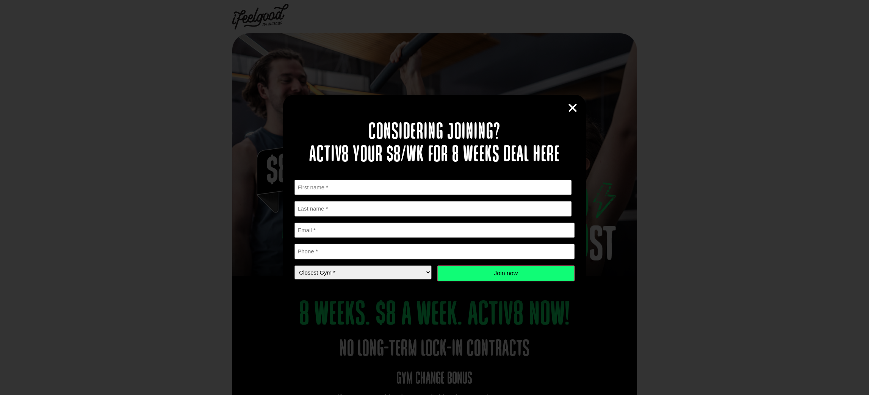
click at [570, 108] on icon "Close" at bounding box center [572, 107] width 11 height 11
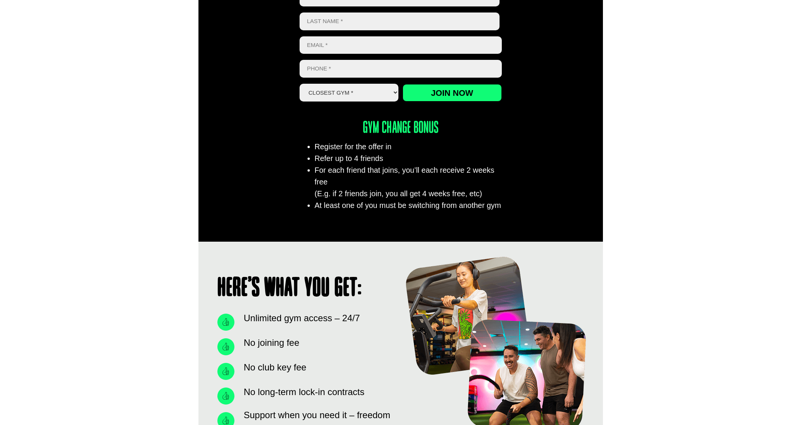
scroll to position [474, 0]
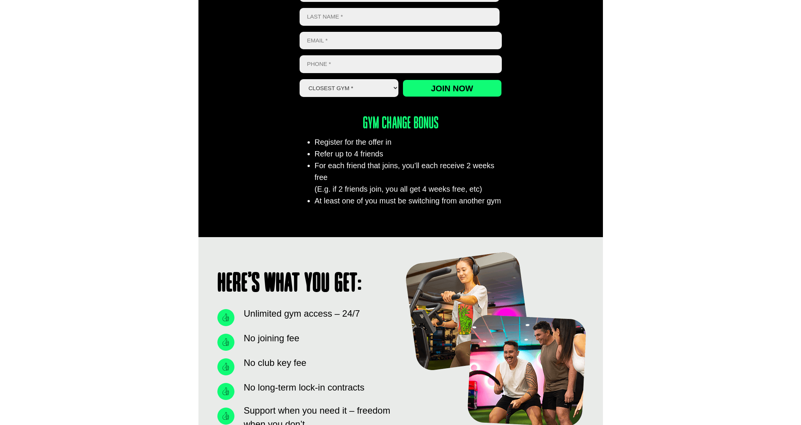
drag, startPoint x: 392, startPoint y: 117, endPoint x: 427, endPoint y: 119, distance: 35.3
click at [427, 136] on li "Register for the offer in" at bounding box center [408, 142] width 187 height 12
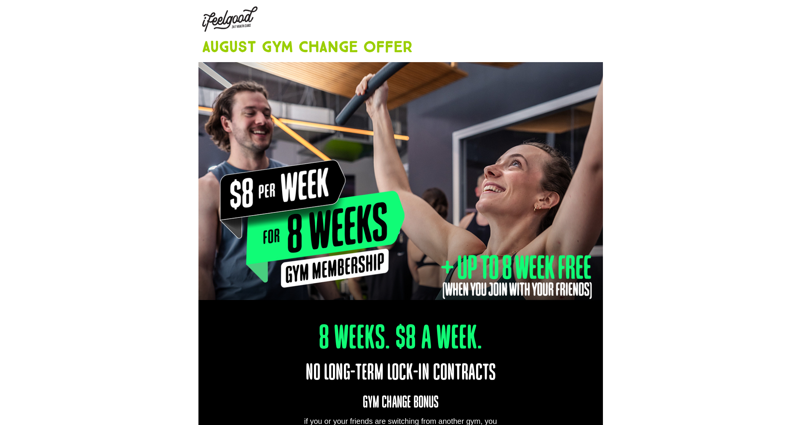
scroll to position [0, 0]
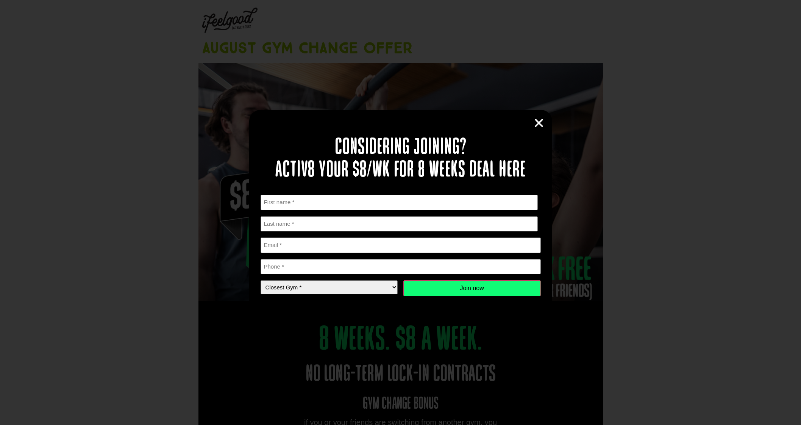
click at [538, 123] on icon "Close" at bounding box center [539, 122] width 11 height 11
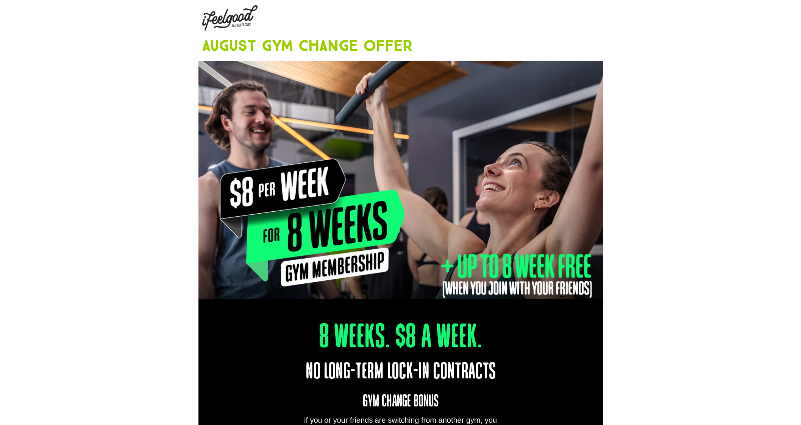
scroll to position [142, 0]
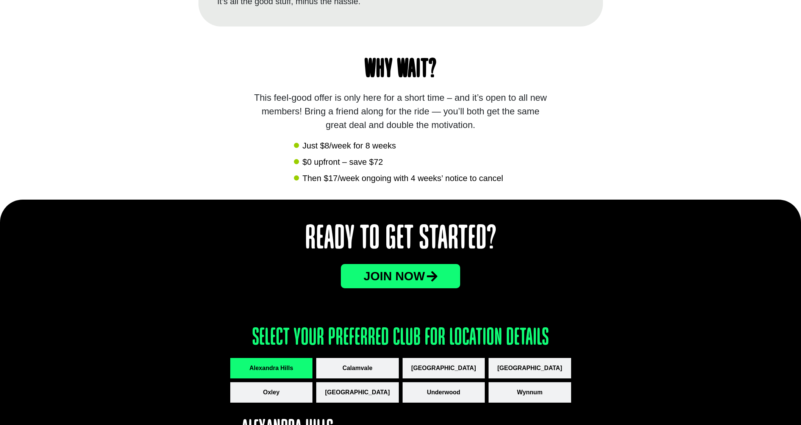
scroll to position [735, 0]
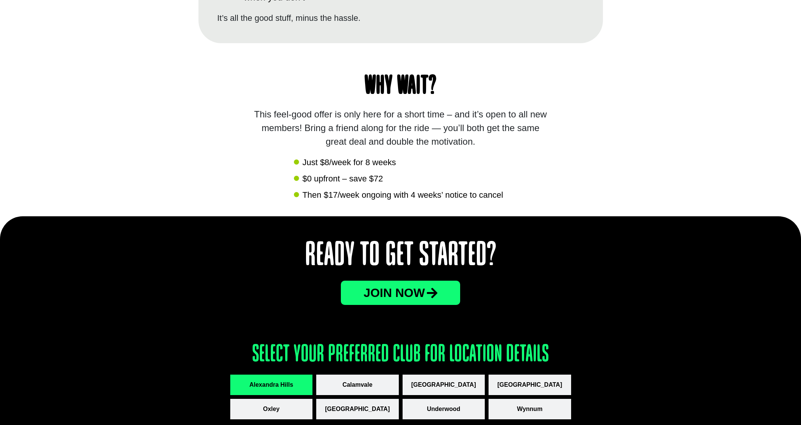
click at [412, 294] on span "JOin now" at bounding box center [394, 293] width 61 height 12
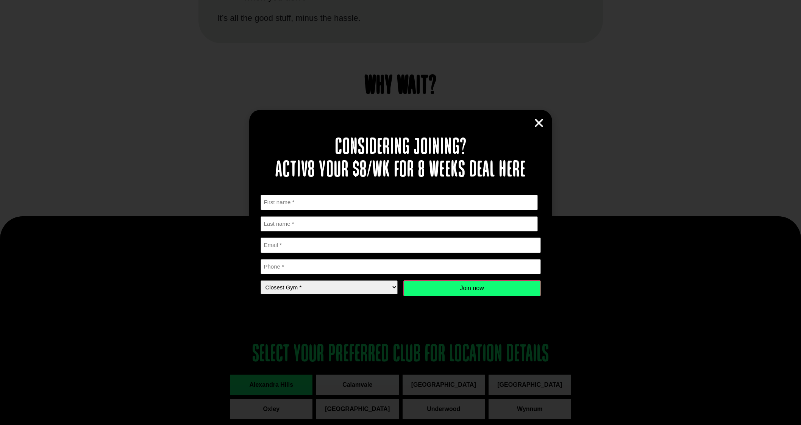
click at [540, 122] on icon "Close" at bounding box center [539, 122] width 11 height 11
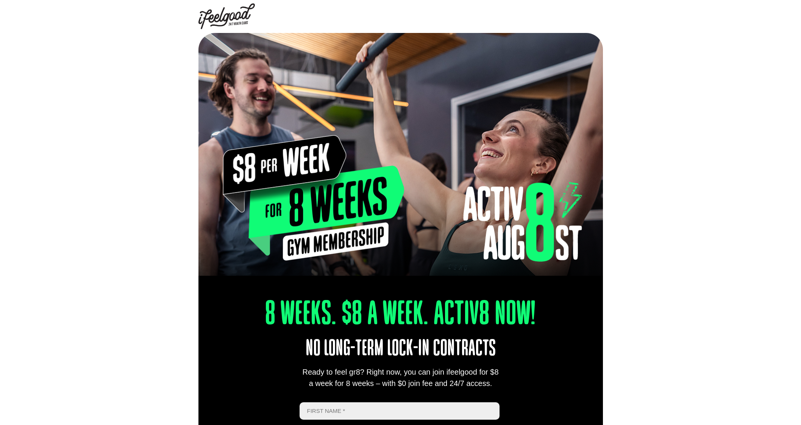
scroll to position [0, 0]
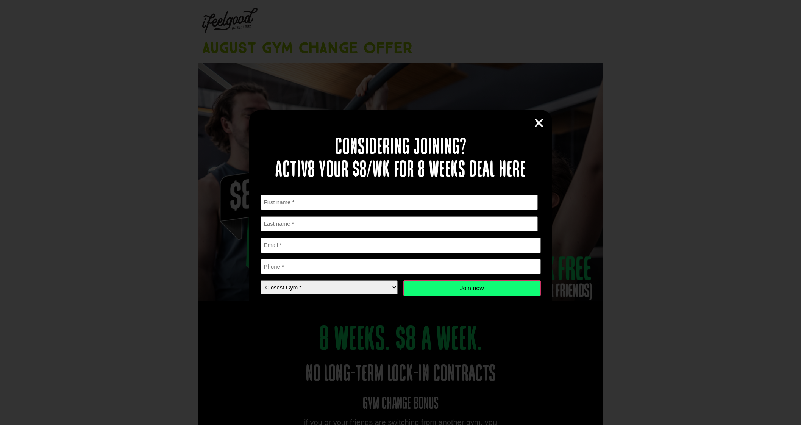
click at [538, 125] on icon "Close" at bounding box center [539, 122] width 11 height 11
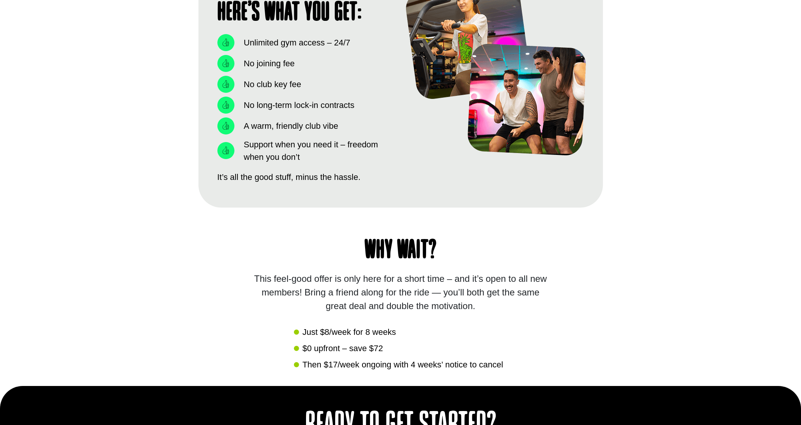
scroll to position [663, 0]
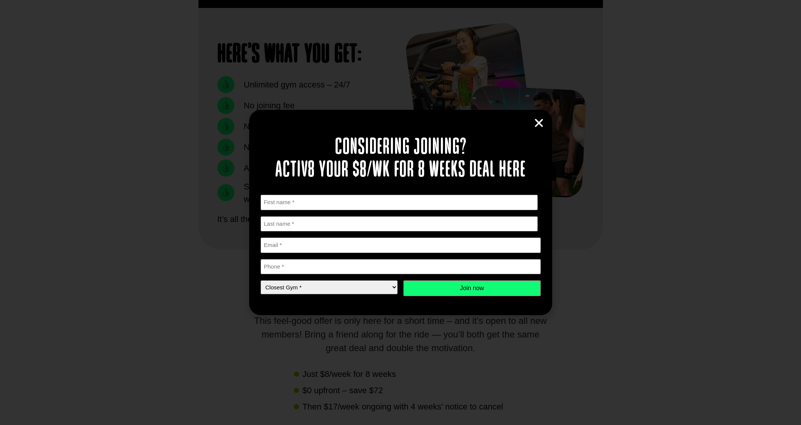
click at [543, 121] on icon "Close" at bounding box center [539, 122] width 11 height 11
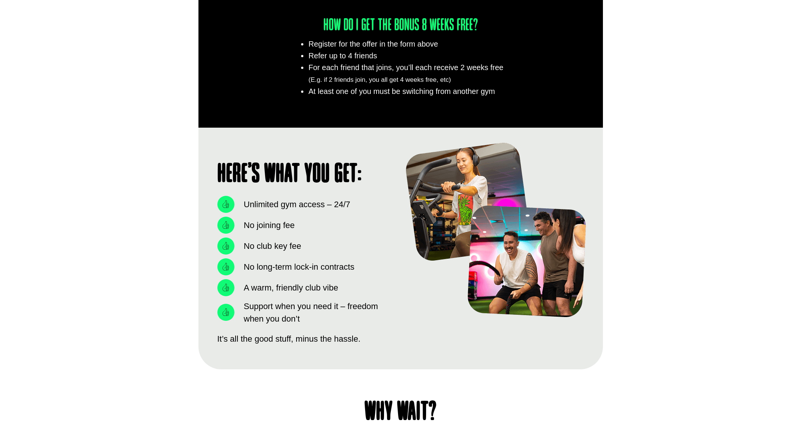
scroll to position [474, 0]
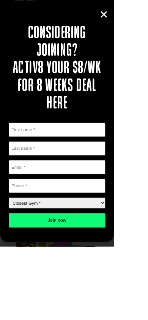
scroll to position [478, 0]
click at [140, 25] on icon "Close" at bounding box center [134, 18] width 11 height 11
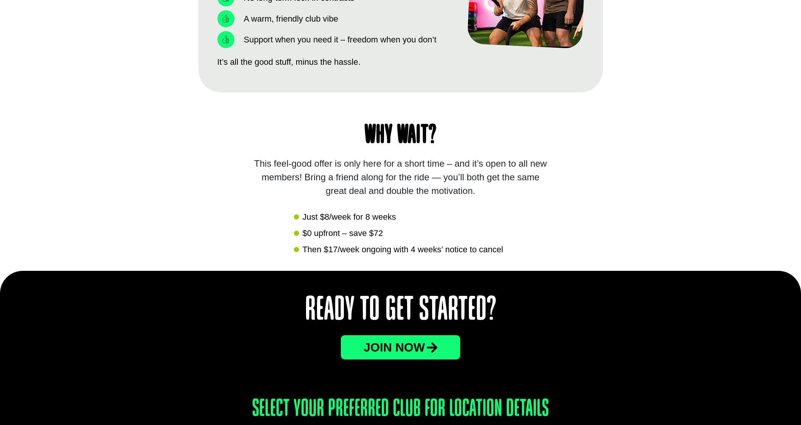
scroll to position [568, 0]
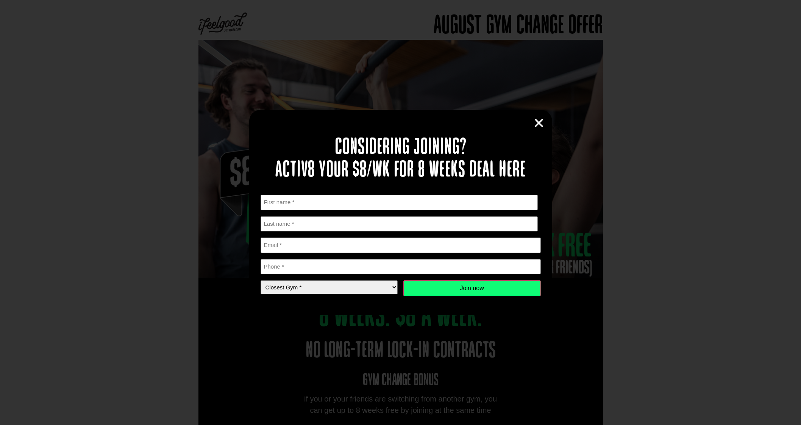
click at [546, 122] on div "Considering joining? Activ8 your $8/wk for 8 weeks deal here " * " indicates re…" at bounding box center [400, 212] width 303 height 205
click at [540, 126] on icon "Close" at bounding box center [539, 122] width 11 height 11
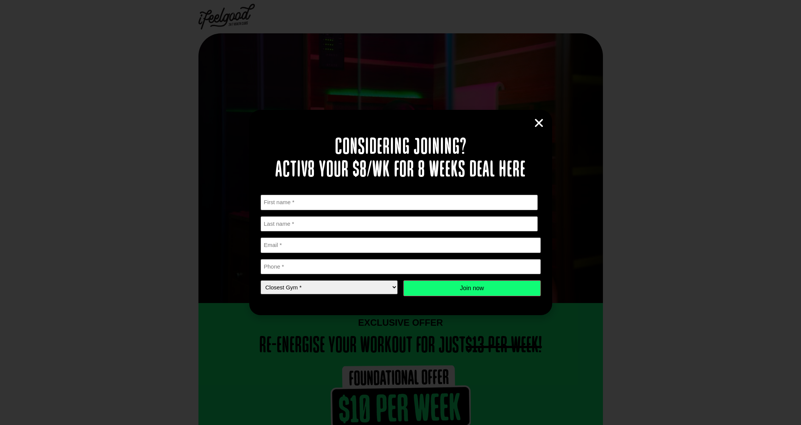
click at [535, 120] on icon "Close" at bounding box center [539, 122] width 11 height 11
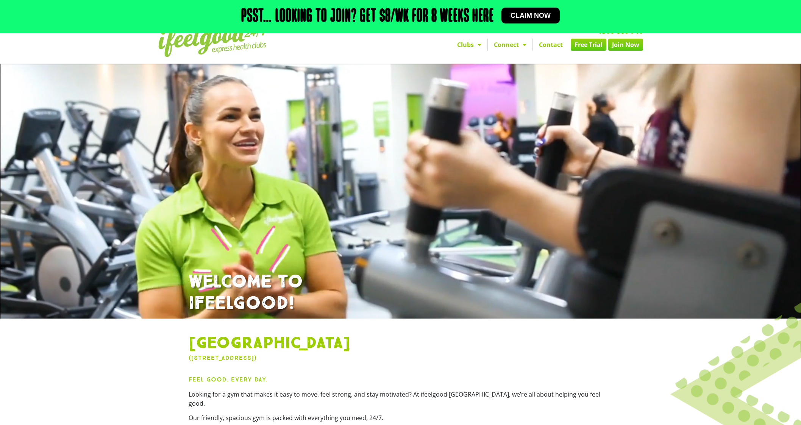
scroll to position [142, 0]
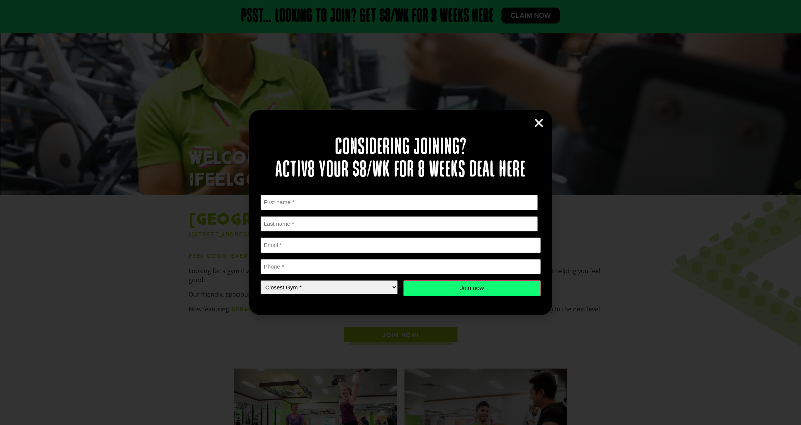
click at [540, 122] on icon "Close" at bounding box center [539, 122] width 11 height 11
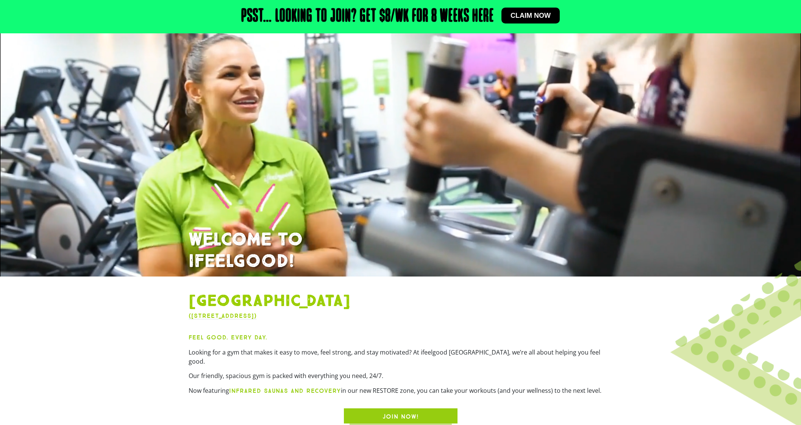
scroll to position [0, 0]
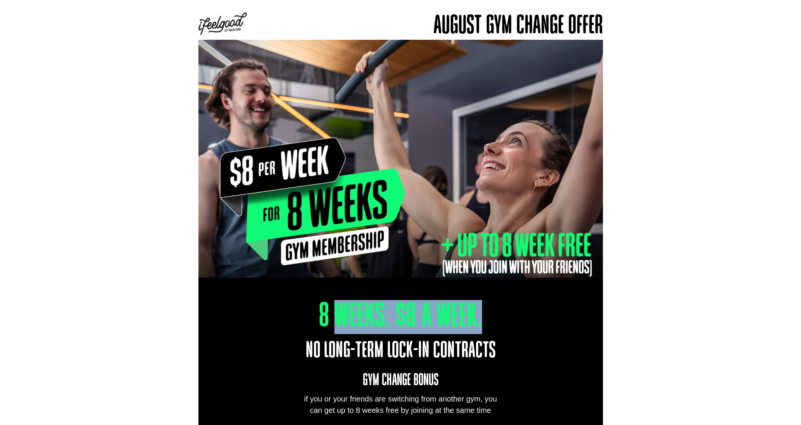
drag, startPoint x: 334, startPoint y: 311, endPoint x: 479, endPoint y: 322, distance: 145.1
click at [479, 322] on h1 "8 Weeks. $8 A Week." at bounding box center [401, 317] width 324 height 34
click at [424, 320] on h1 "8 Weeks. $8 A Week." at bounding box center [401, 317] width 324 height 34
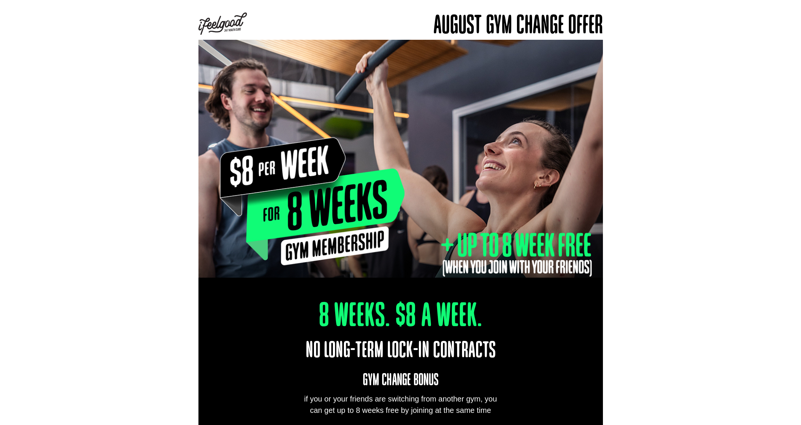
drag, startPoint x: 320, startPoint y: 310, endPoint x: 506, endPoint y: 317, distance: 186.6
click at [506, 317] on h1 "8 Weeks. $8 A Week." at bounding box center [401, 317] width 324 height 34
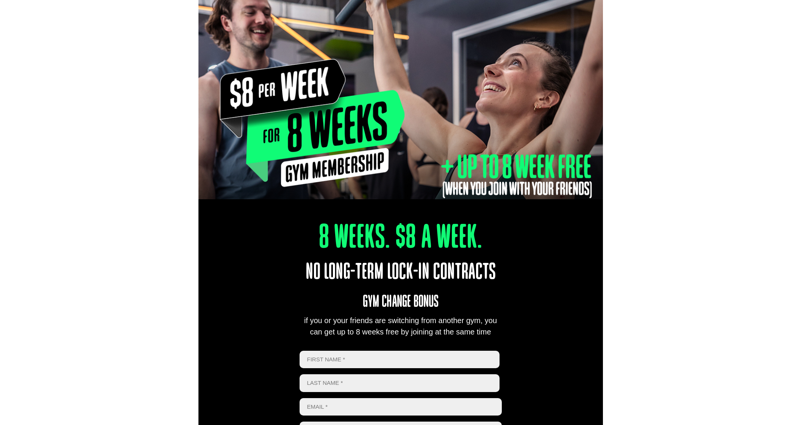
scroll to position [47, 0]
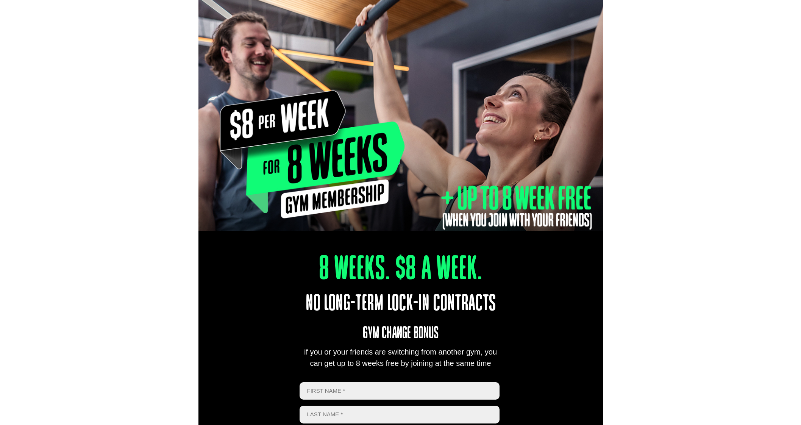
click at [559, 295] on p "No long-term lock-in contracts" at bounding box center [401, 304] width 364 height 34
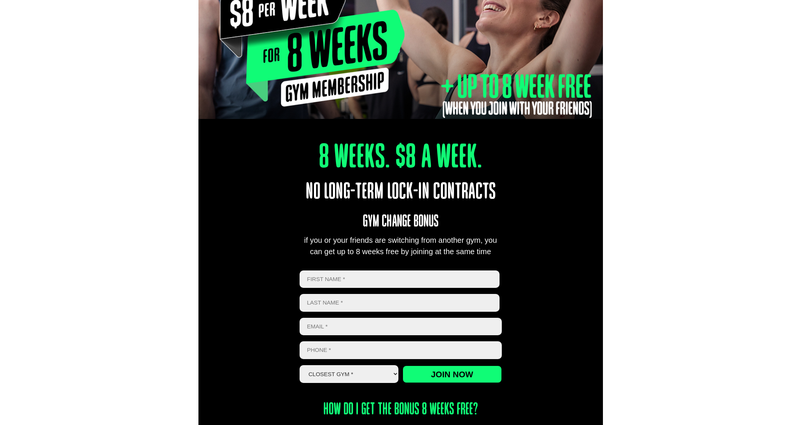
scroll to position [189, 0]
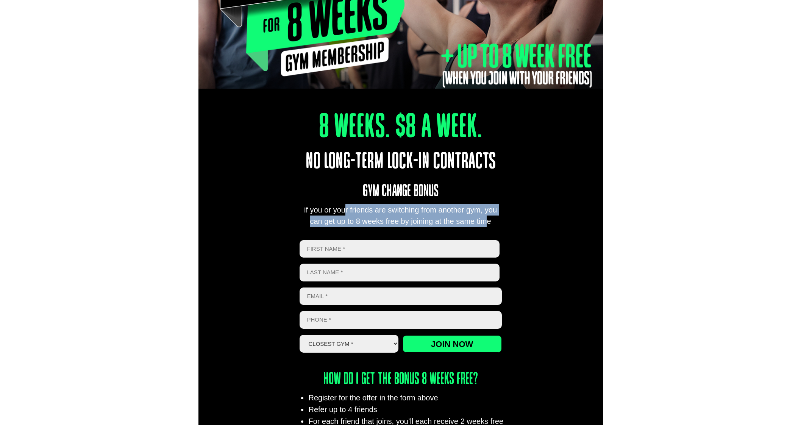
drag, startPoint x: 309, startPoint y: 212, endPoint x: 448, endPoint y: 222, distance: 139.5
click at [448, 222] on div "if you or your friends are switching from another gym, you can get up to 8 week…" at bounding box center [401, 215] width 202 height 23
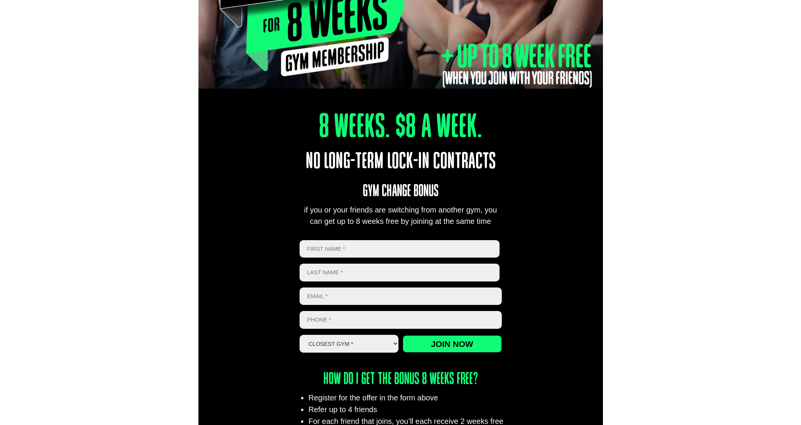
click at [530, 224] on div "8 Weeks. $8 A Week. No long-term lock-in contracts Gym Change Bonus if you or y…" at bounding box center [401, 274] width 405 height 416
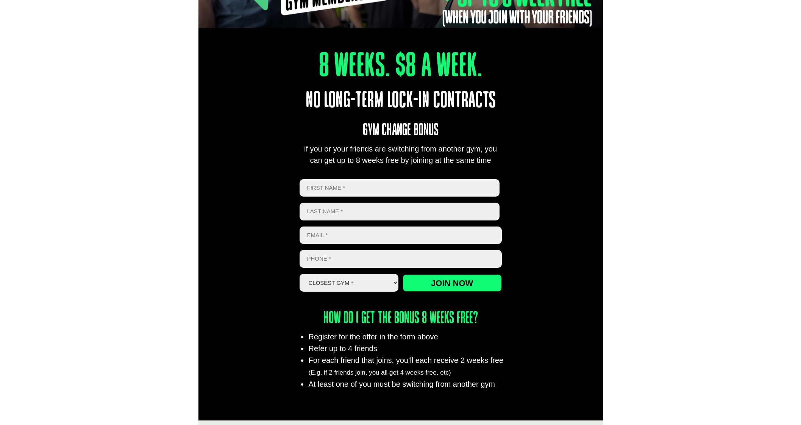
scroll to position [284, 0]
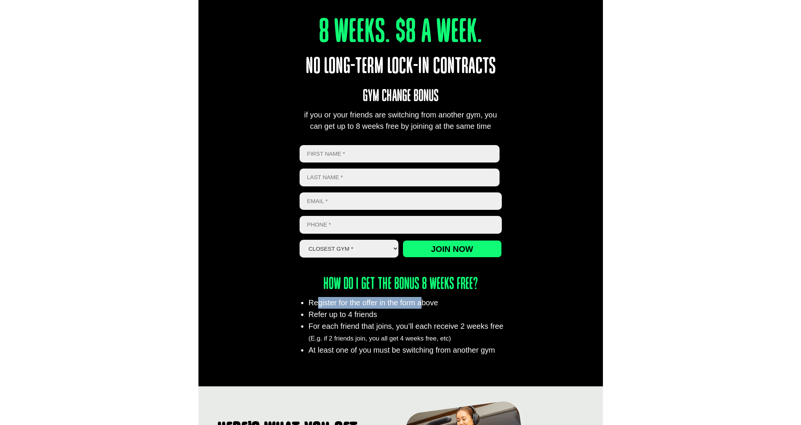
drag, startPoint x: 320, startPoint y: 303, endPoint x: 423, endPoint y: 300, distance: 103.5
click at [423, 300] on li "Register for the offer in the form above" at bounding box center [407, 303] width 199 height 12
click at [321, 358] on div "8 Weeks. $8 A Week. No long-term lock-in contracts Gym Change Bonus if you or y…" at bounding box center [401, 178] width 405 height 416
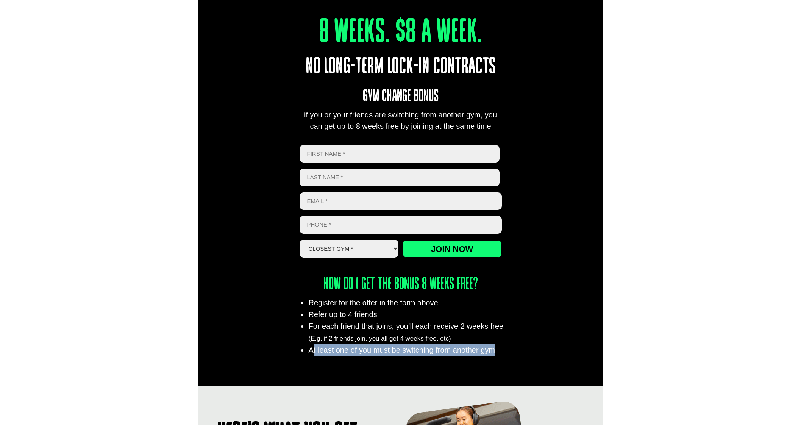
drag, startPoint x: 311, startPoint y: 349, endPoint x: 547, endPoint y: 355, distance: 235.8
click at [547, 355] on div "8 Weeks. $8 A Week. No long-term lock-in contracts Gym Change Bonus if you or y…" at bounding box center [401, 178] width 405 height 416
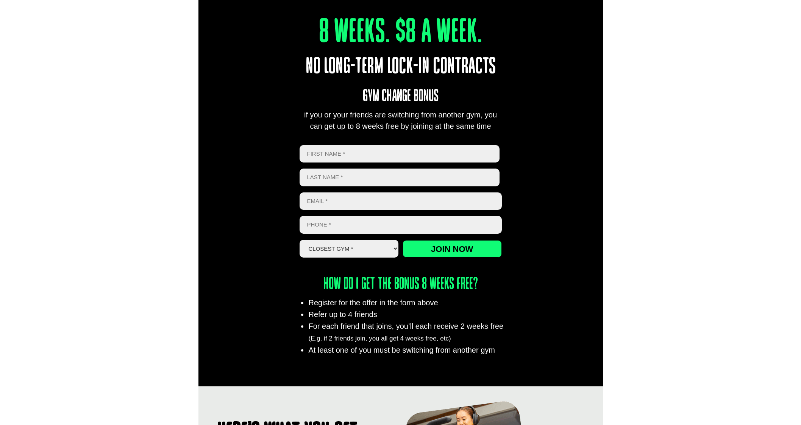
click at [364, 299] on li "Register for the offer in the form above" at bounding box center [407, 303] width 199 height 12
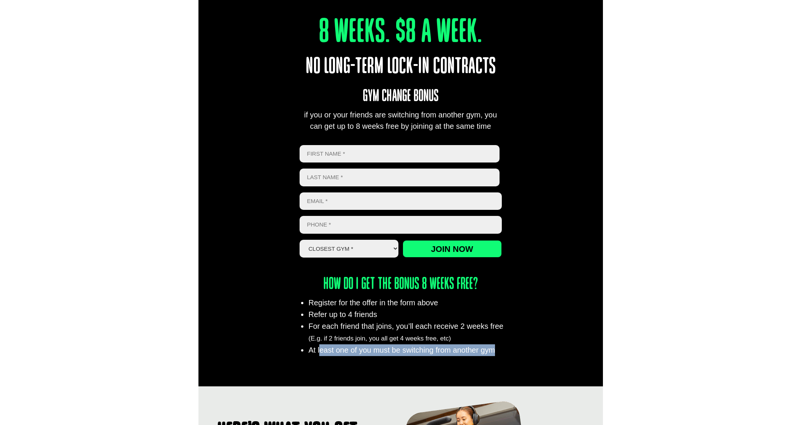
drag, startPoint x: 321, startPoint y: 347, endPoint x: 495, endPoint y: 351, distance: 174.7
click at [495, 351] on li "At least one of you must be switching from another gym" at bounding box center [407, 350] width 199 height 12
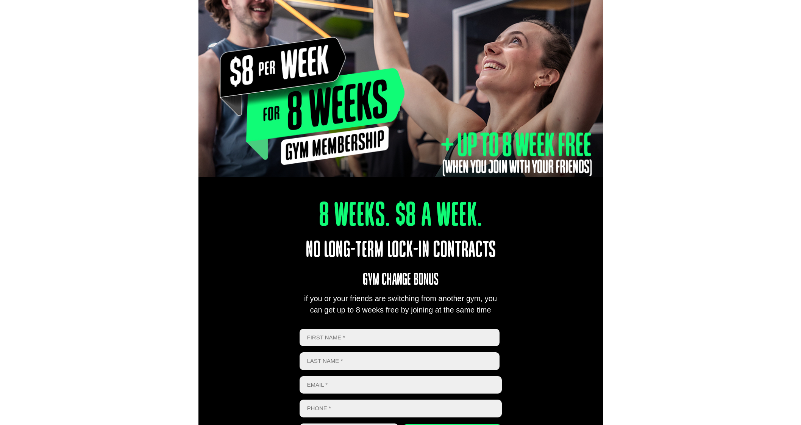
scroll to position [0, 0]
